Goal: Use online tool/utility: Utilize a website feature to perform a specific function

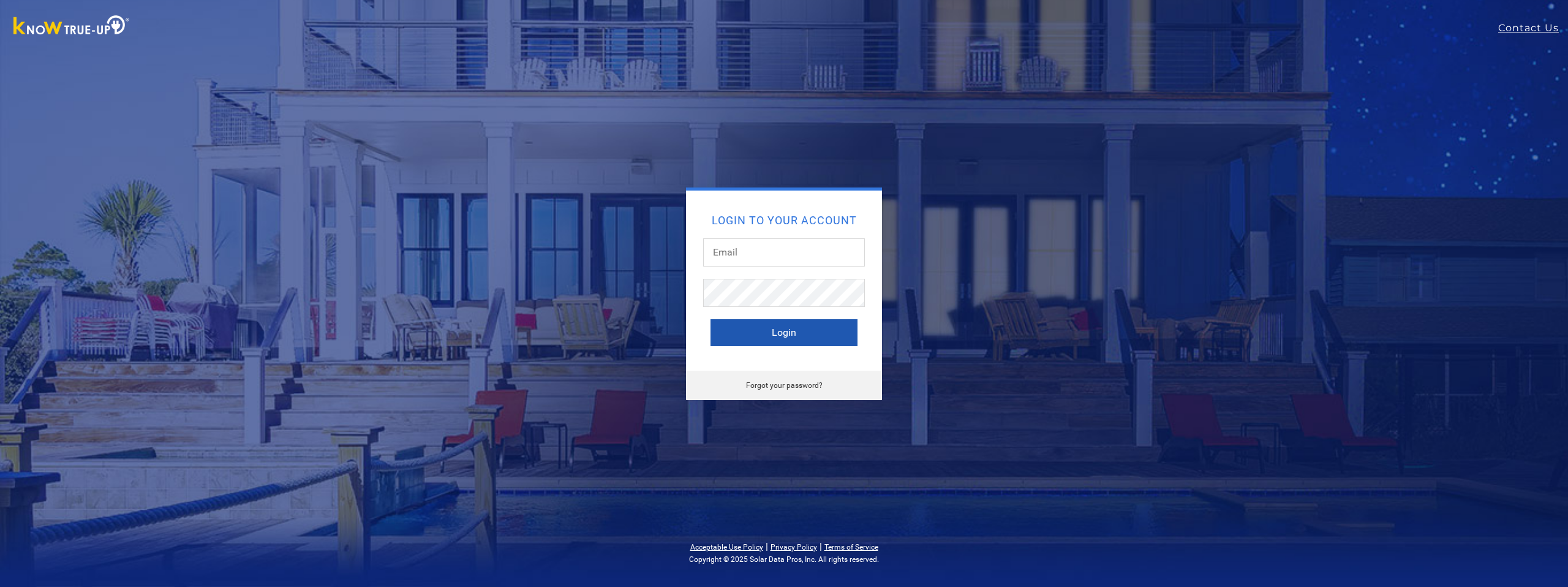
type input "[PERSON_NAME][EMAIL_ADDRESS][DOMAIN_NAME]"
click at [766, 338] on button "Login" at bounding box center [783, 333] width 147 height 27
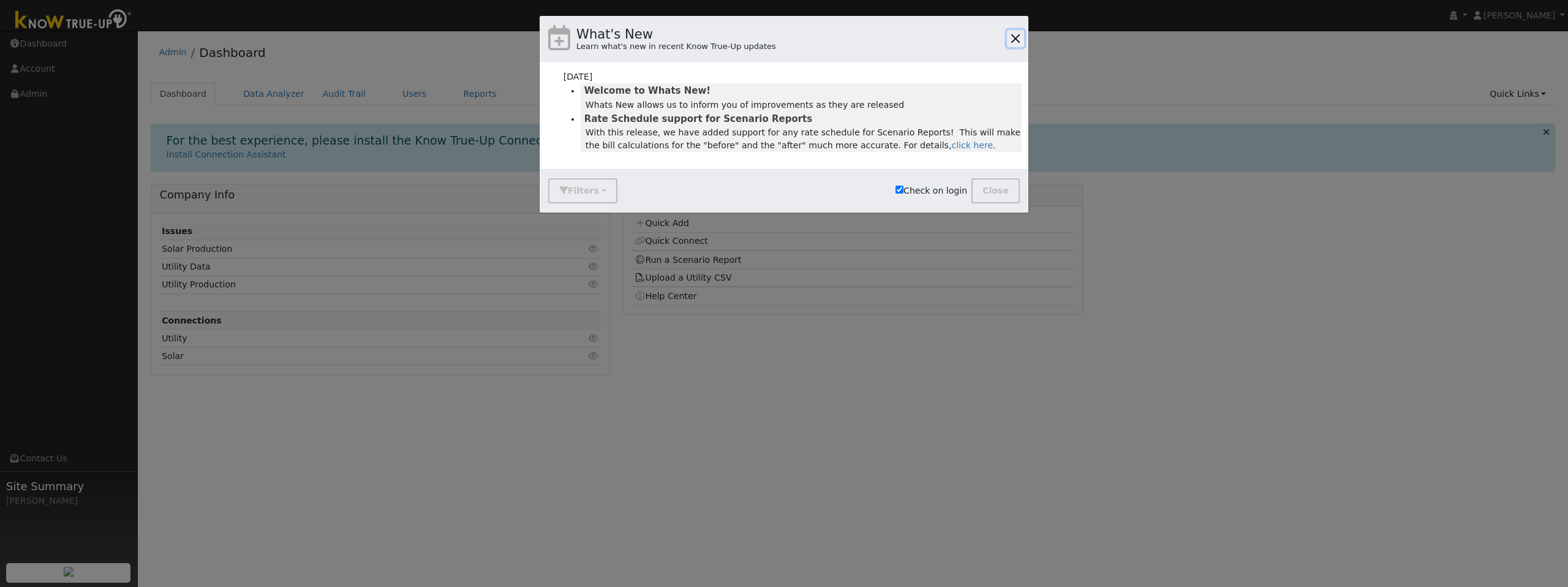
click at [1018, 37] on button "button" at bounding box center [1015, 39] width 17 height 17
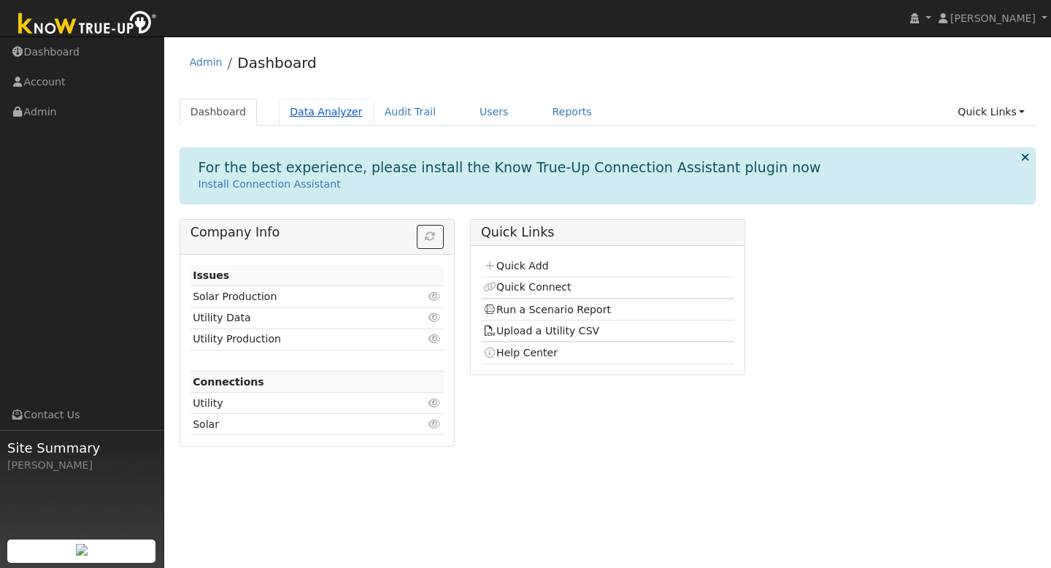
click at [321, 120] on link "Data Analyzer" at bounding box center [326, 111] width 95 height 27
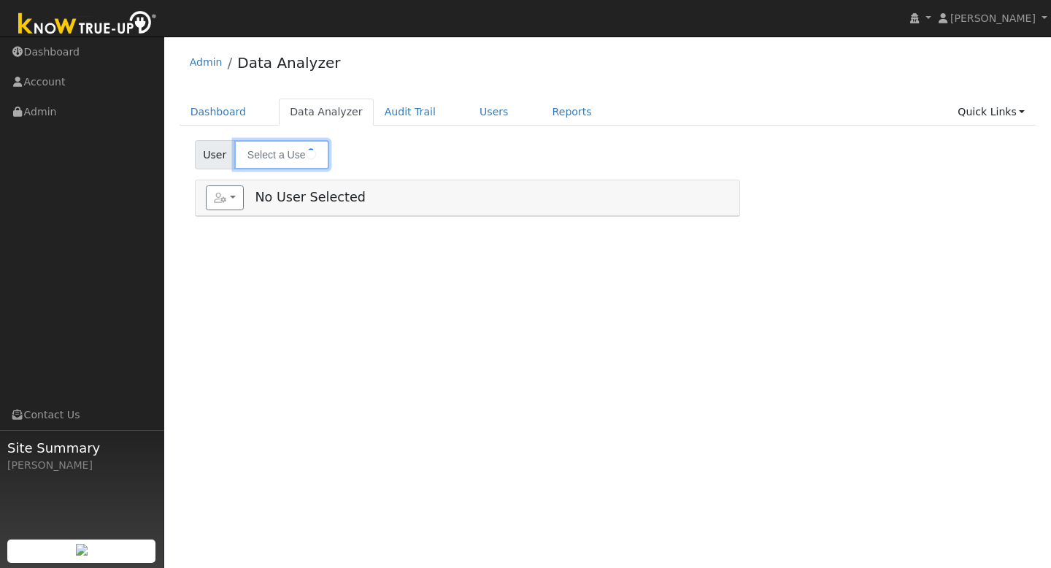
type input "Michelle Perra"
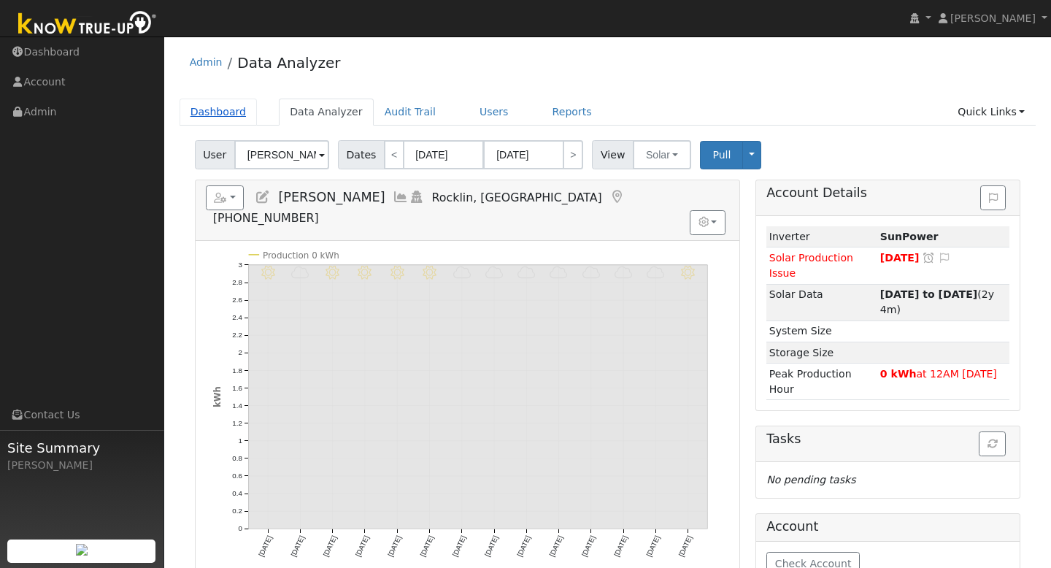
click at [207, 123] on link "Dashboard" at bounding box center [218, 111] width 78 height 27
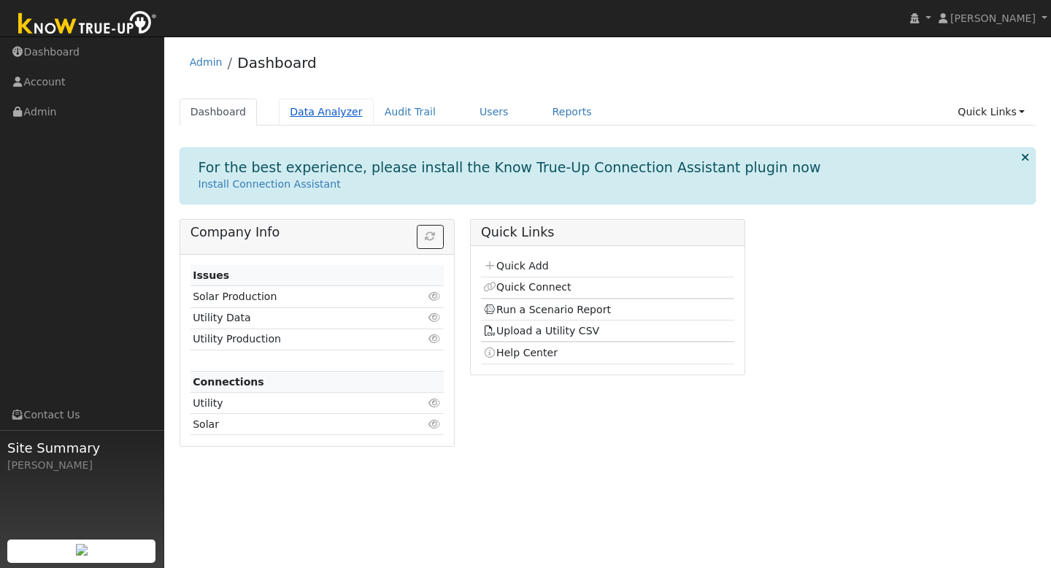
click at [331, 119] on link "Data Analyzer" at bounding box center [326, 111] width 95 height 27
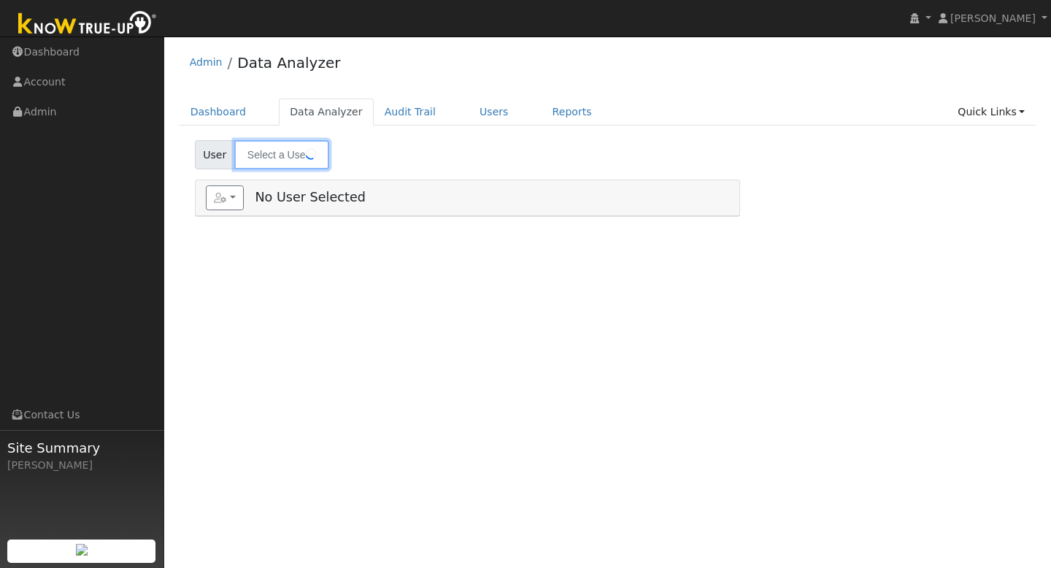
type input "[PERSON_NAME]"
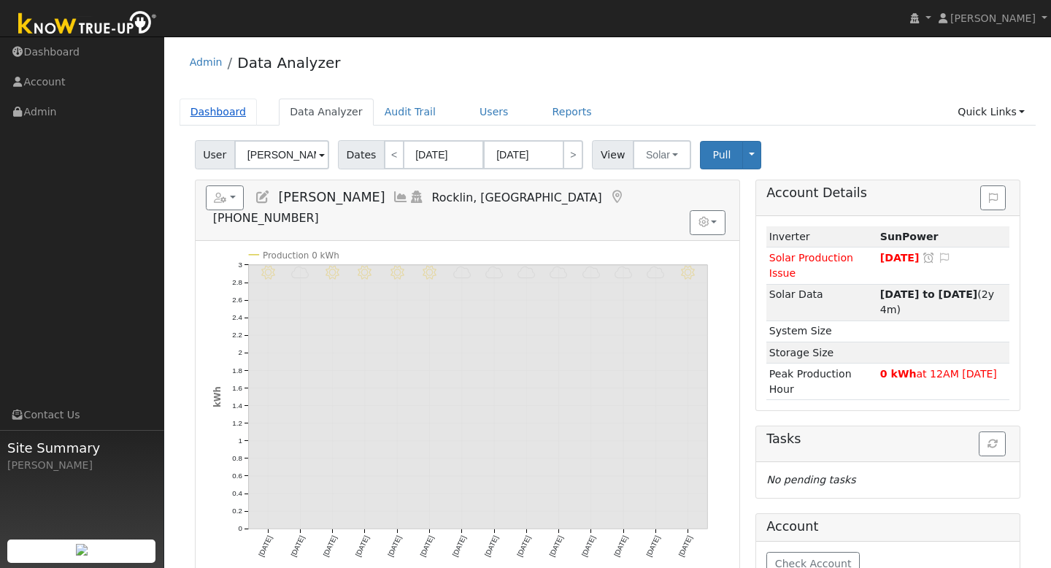
click at [204, 106] on link "Dashboard" at bounding box center [218, 111] width 78 height 27
